Goal: Check status: Check status

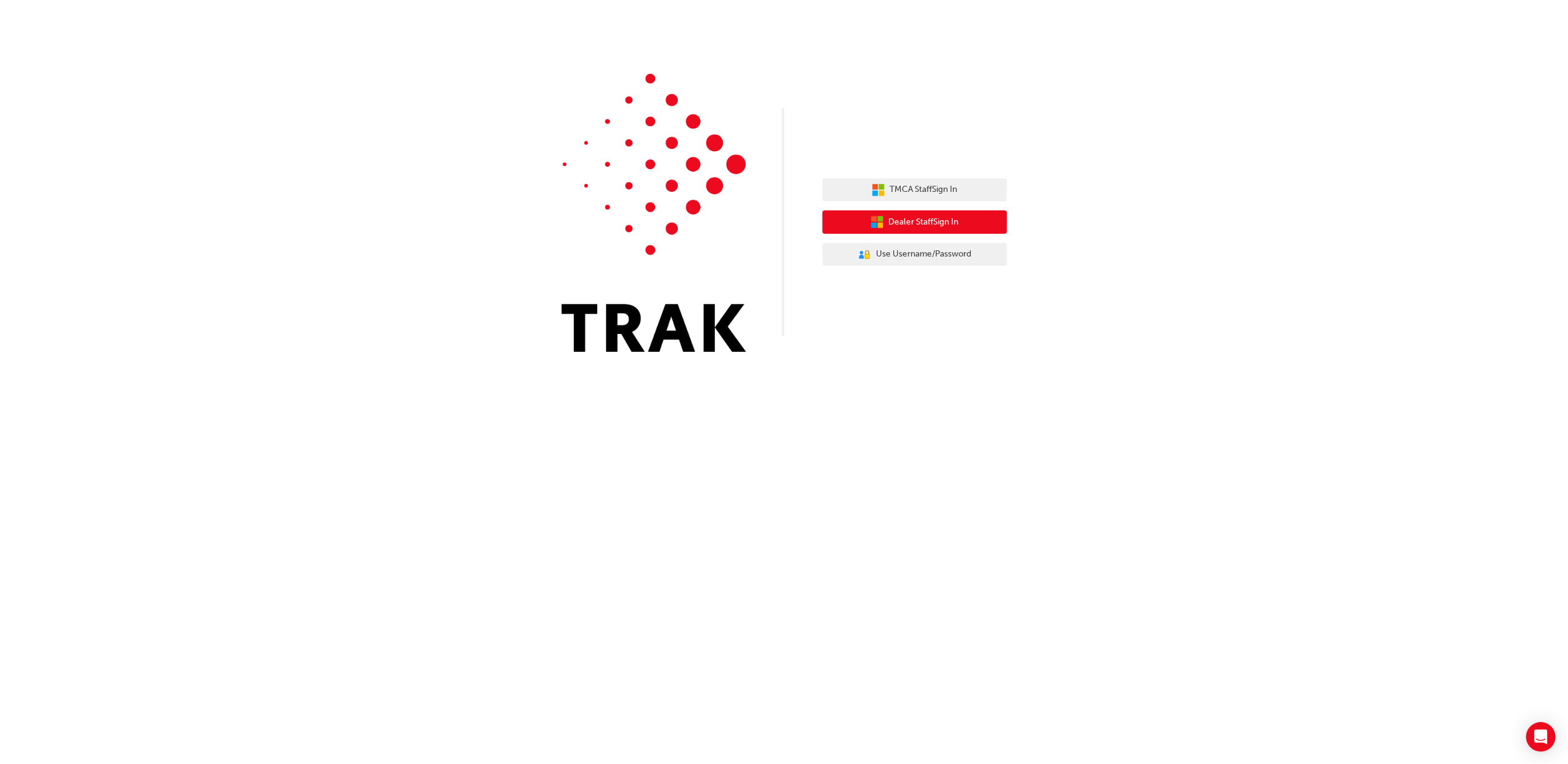
click at [899, 222] on span "Dealer Staff Sign In" at bounding box center [924, 222] width 70 height 14
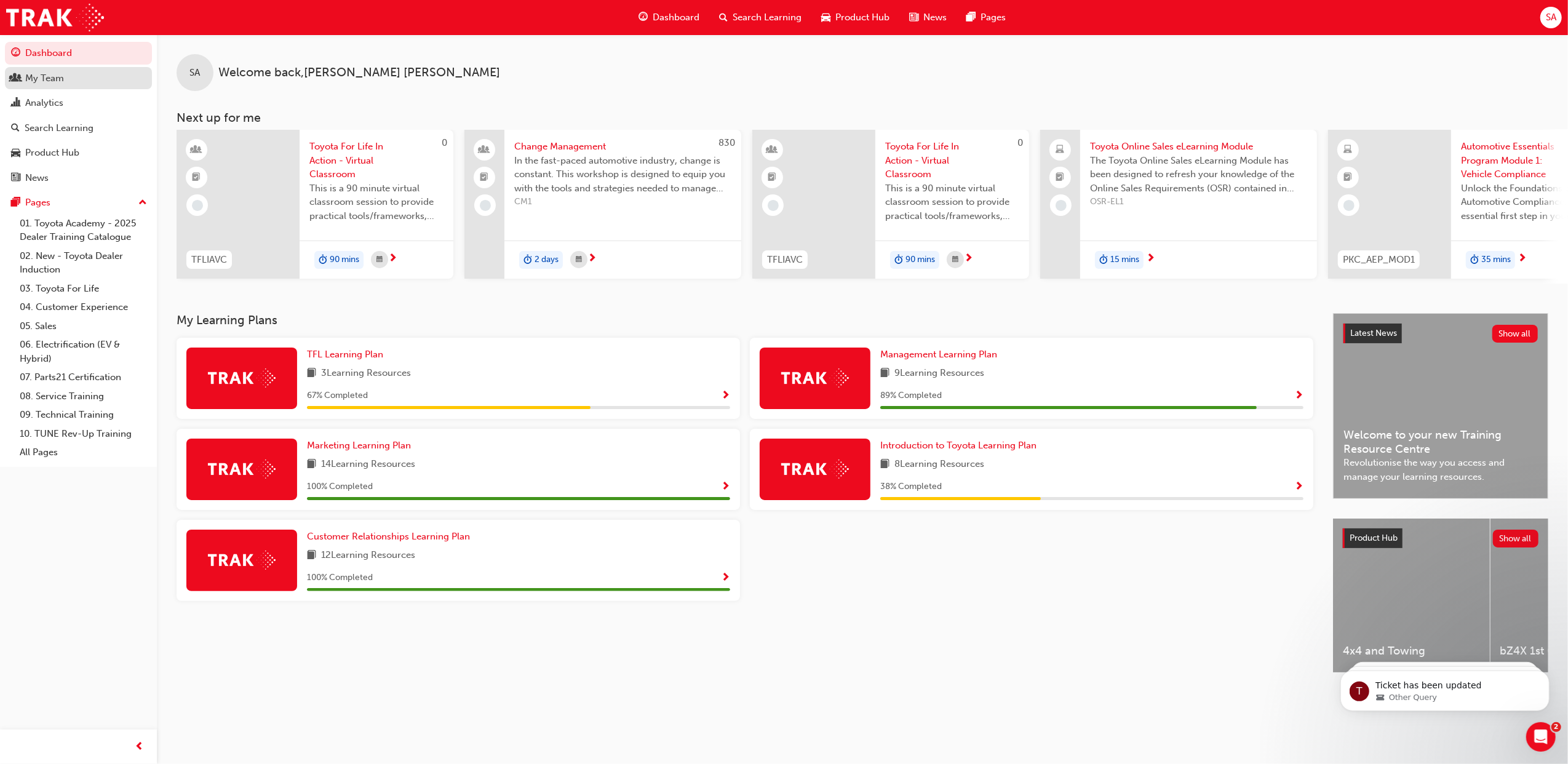
click at [57, 86] on link "My Team" at bounding box center [78, 78] width 147 height 23
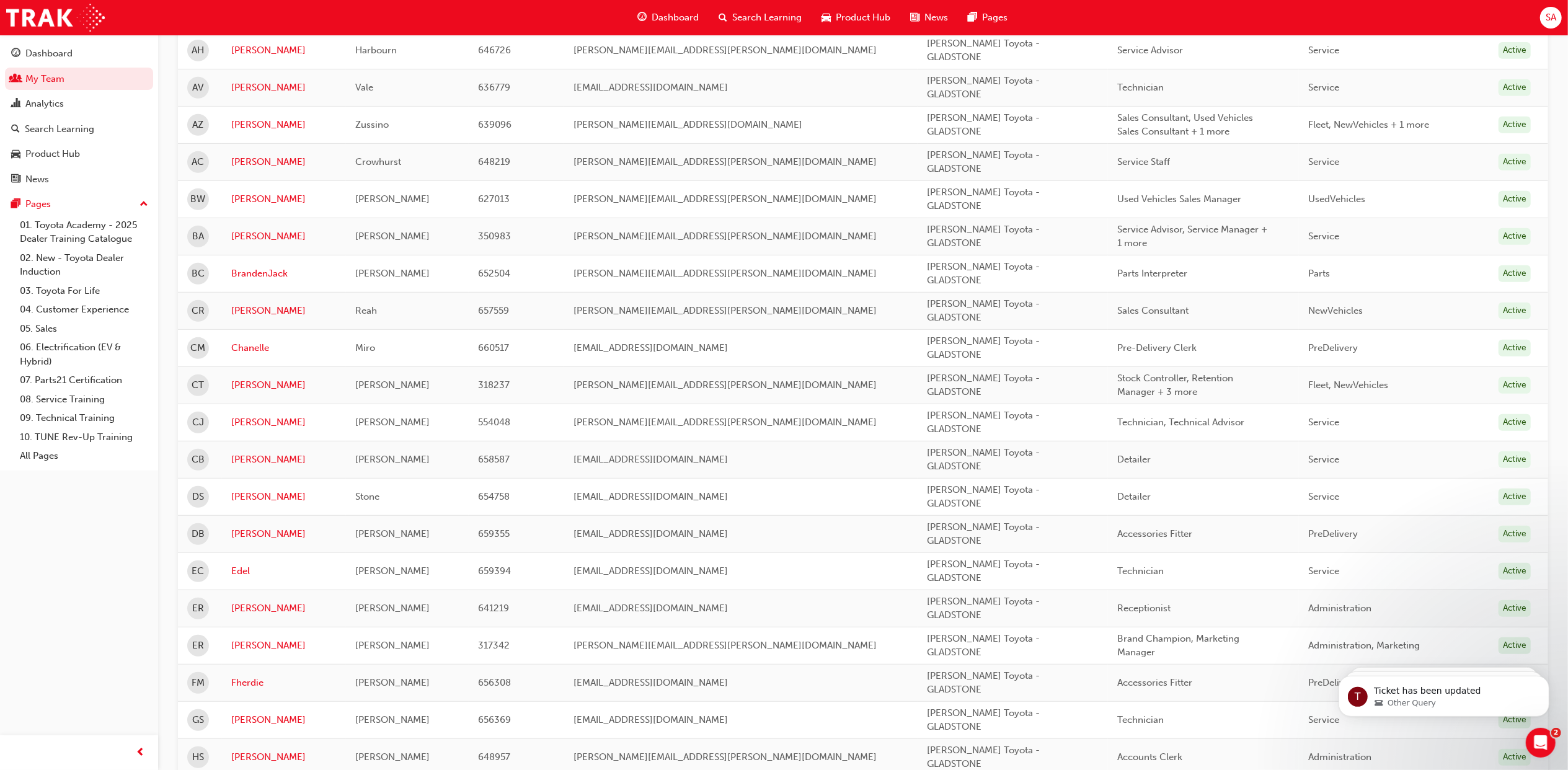
scroll to position [579, 0]
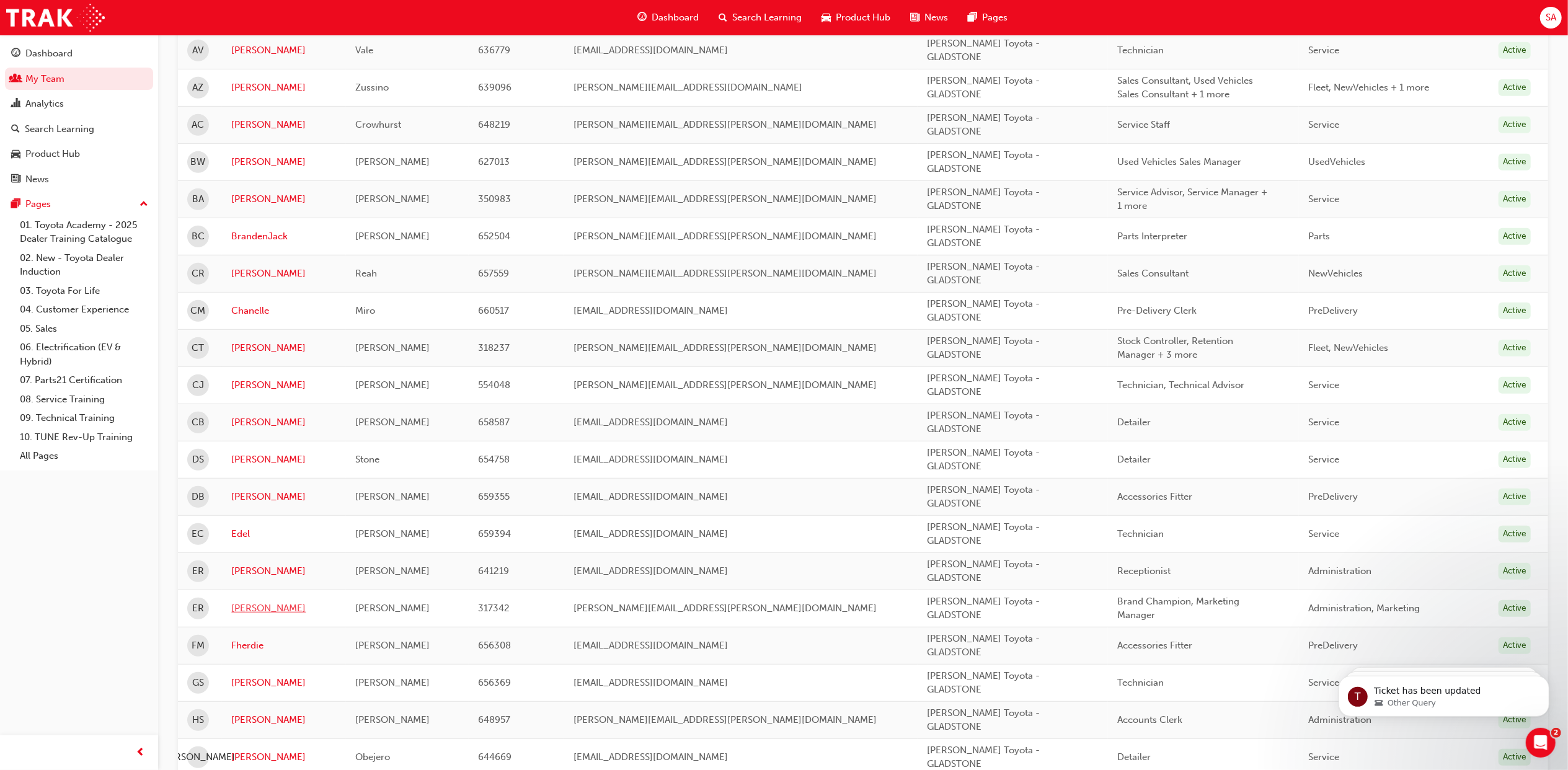
click at [241, 615] on link "Erin" at bounding box center [284, 609] width 105 height 14
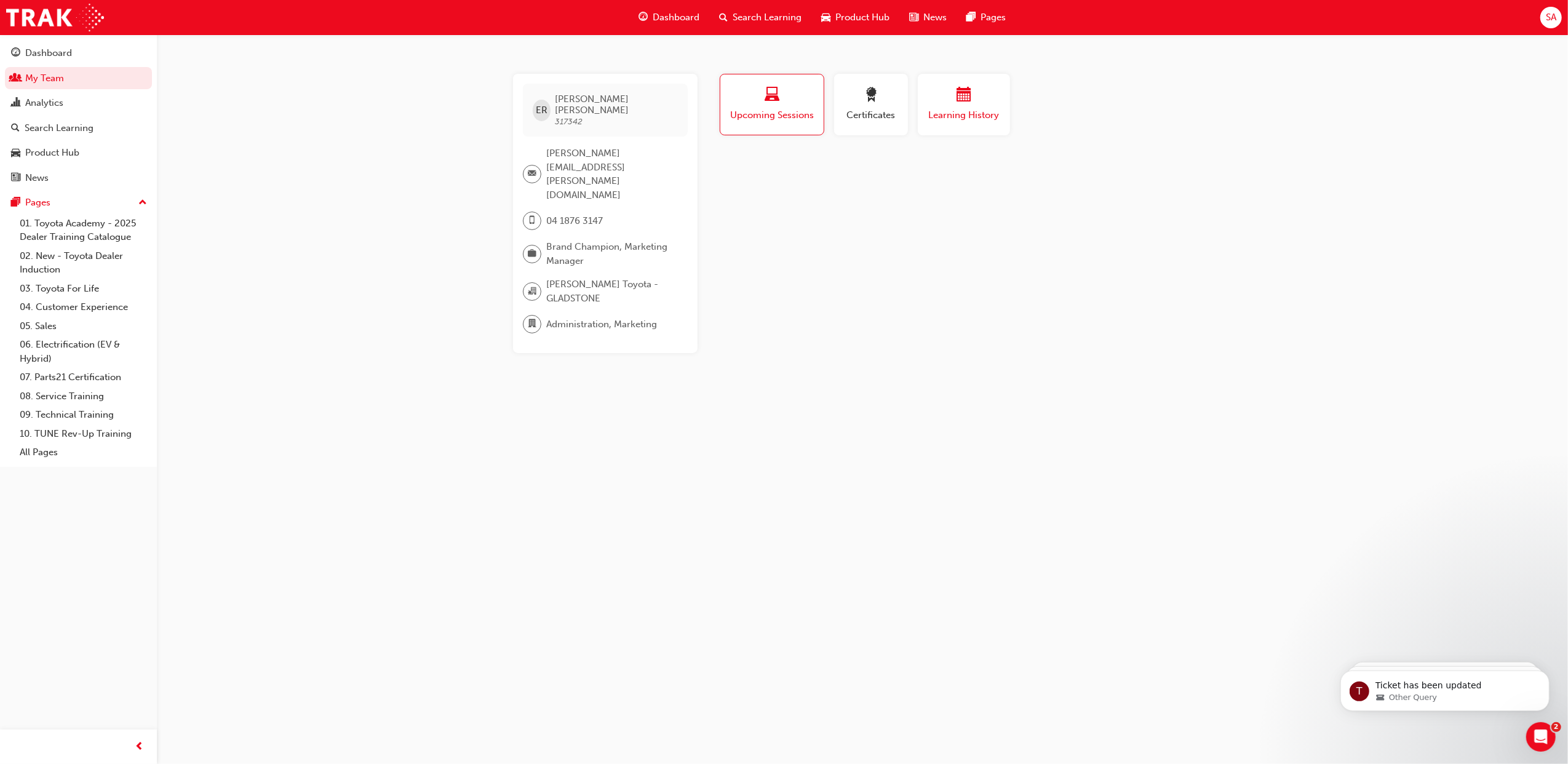
click at [984, 109] on span "Learning History" at bounding box center [963, 115] width 74 height 14
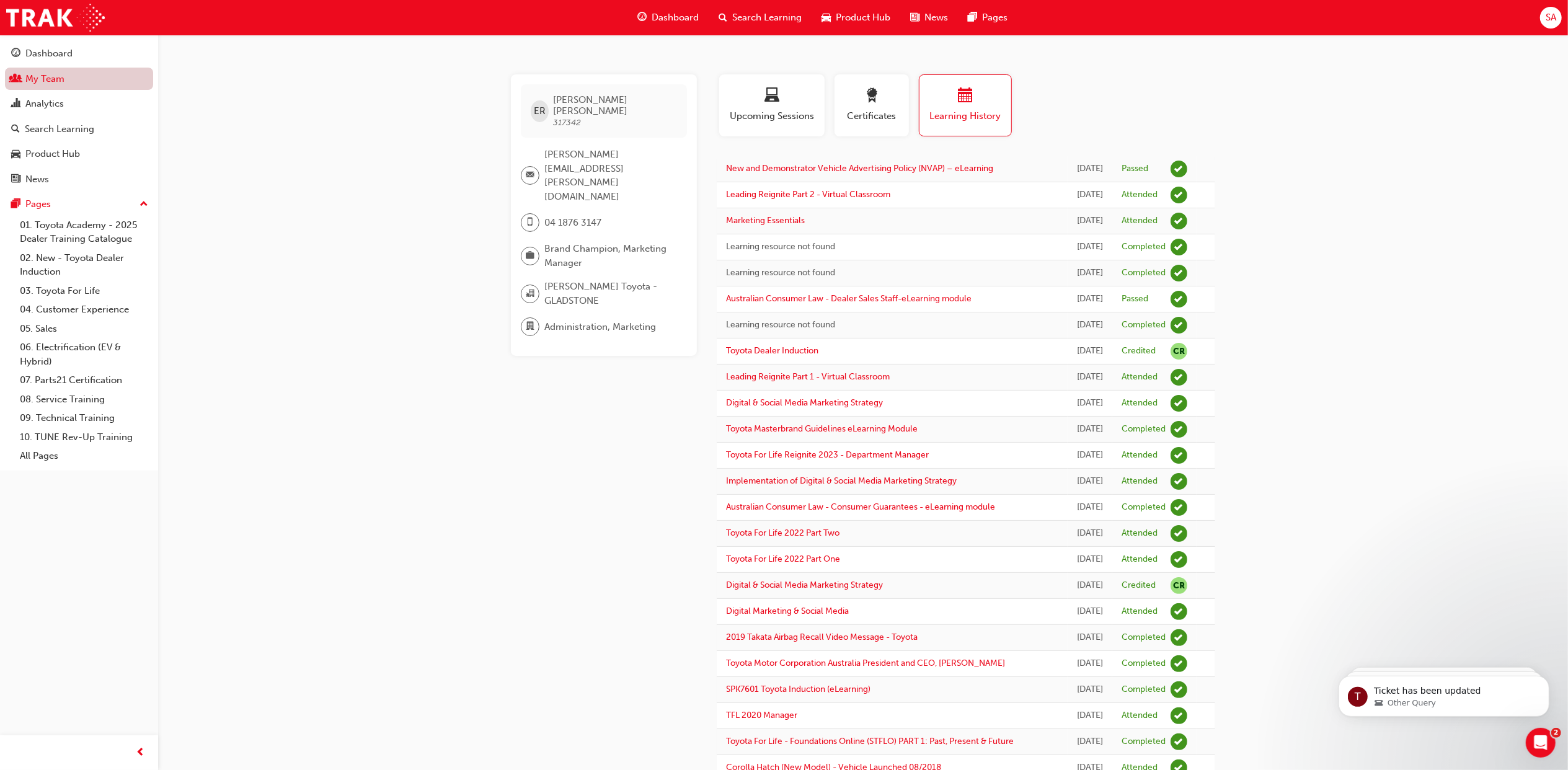
click at [55, 77] on link "My Team" at bounding box center [79, 79] width 148 height 23
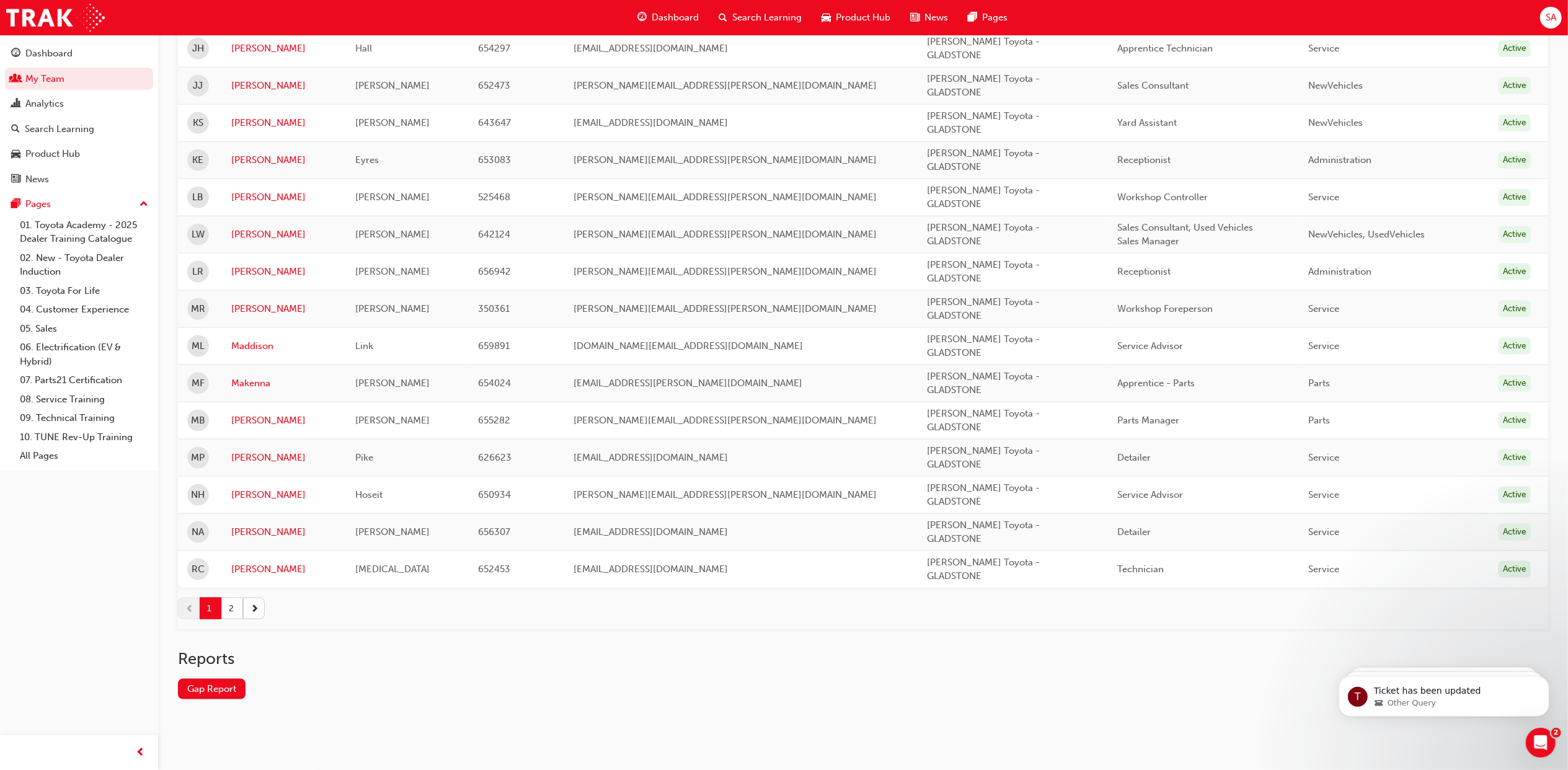
scroll to position [1520, 0]
click at [237, 608] on button "2" at bounding box center [233, 609] width 22 height 22
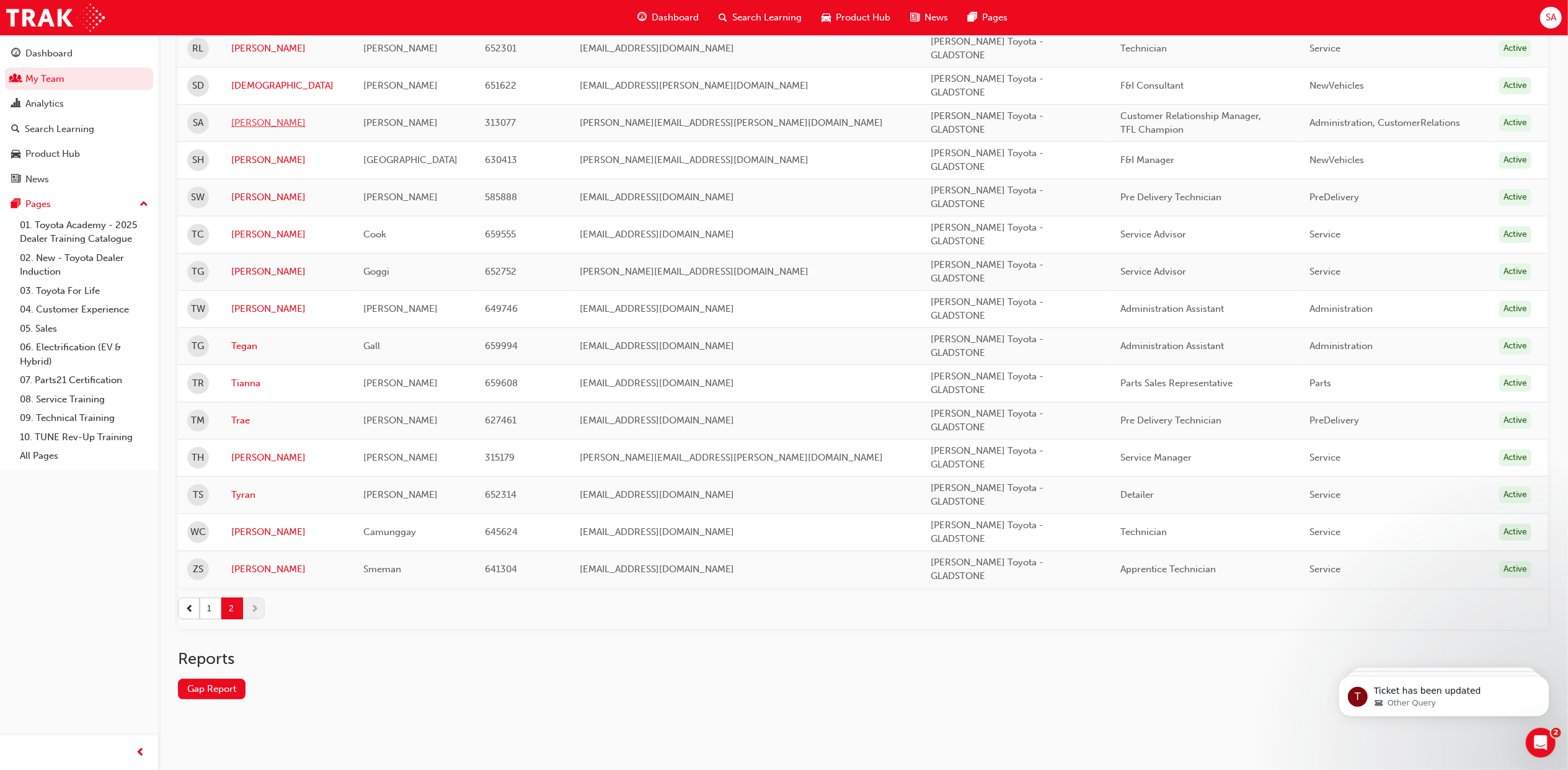
click at [256, 119] on link "Sarah" at bounding box center [288, 123] width 113 height 14
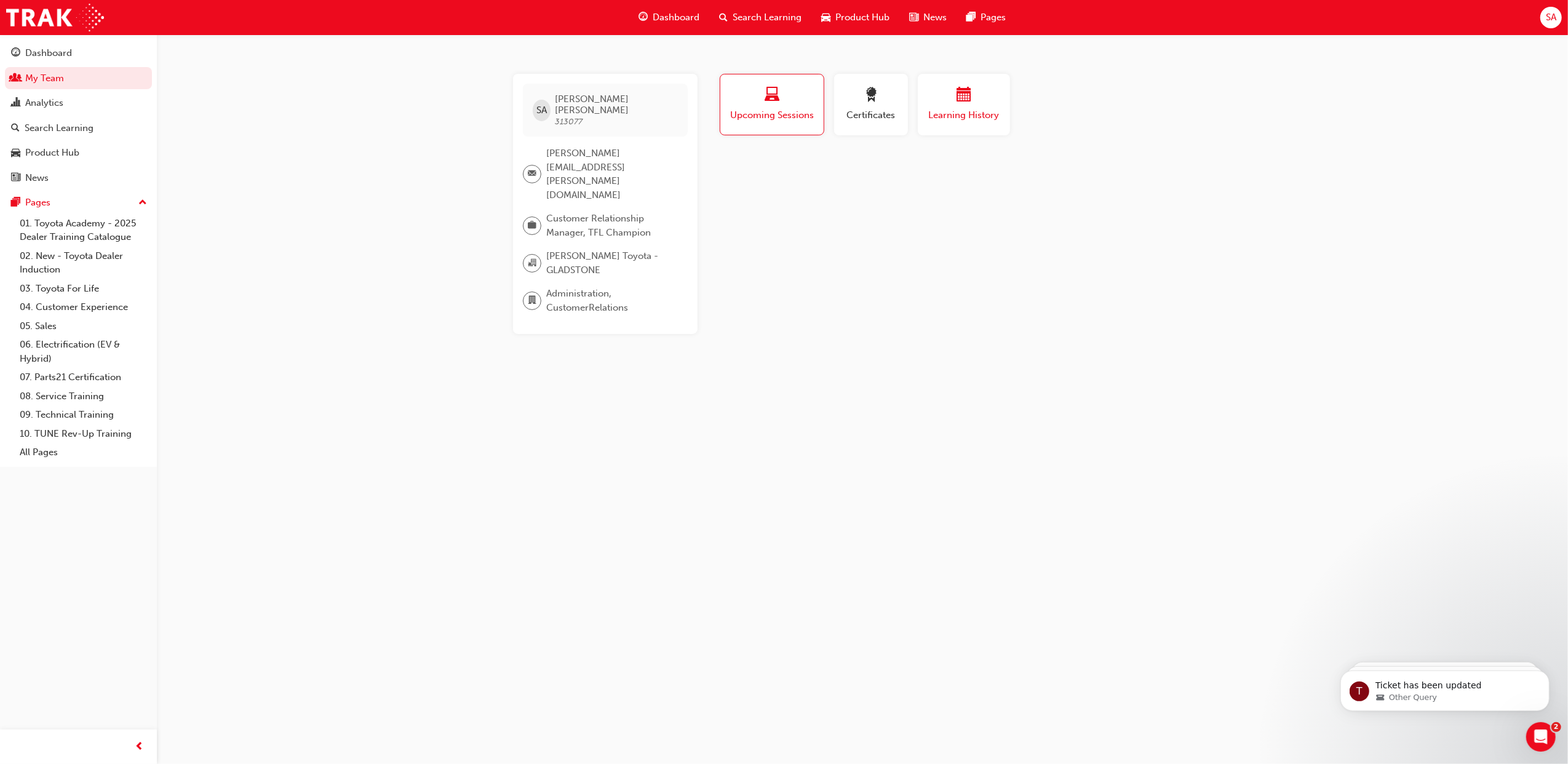
click at [957, 116] on span "Learning History" at bounding box center [963, 115] width 74 height 14
